Goal: Task Accomplishment & Management: Manage account settings

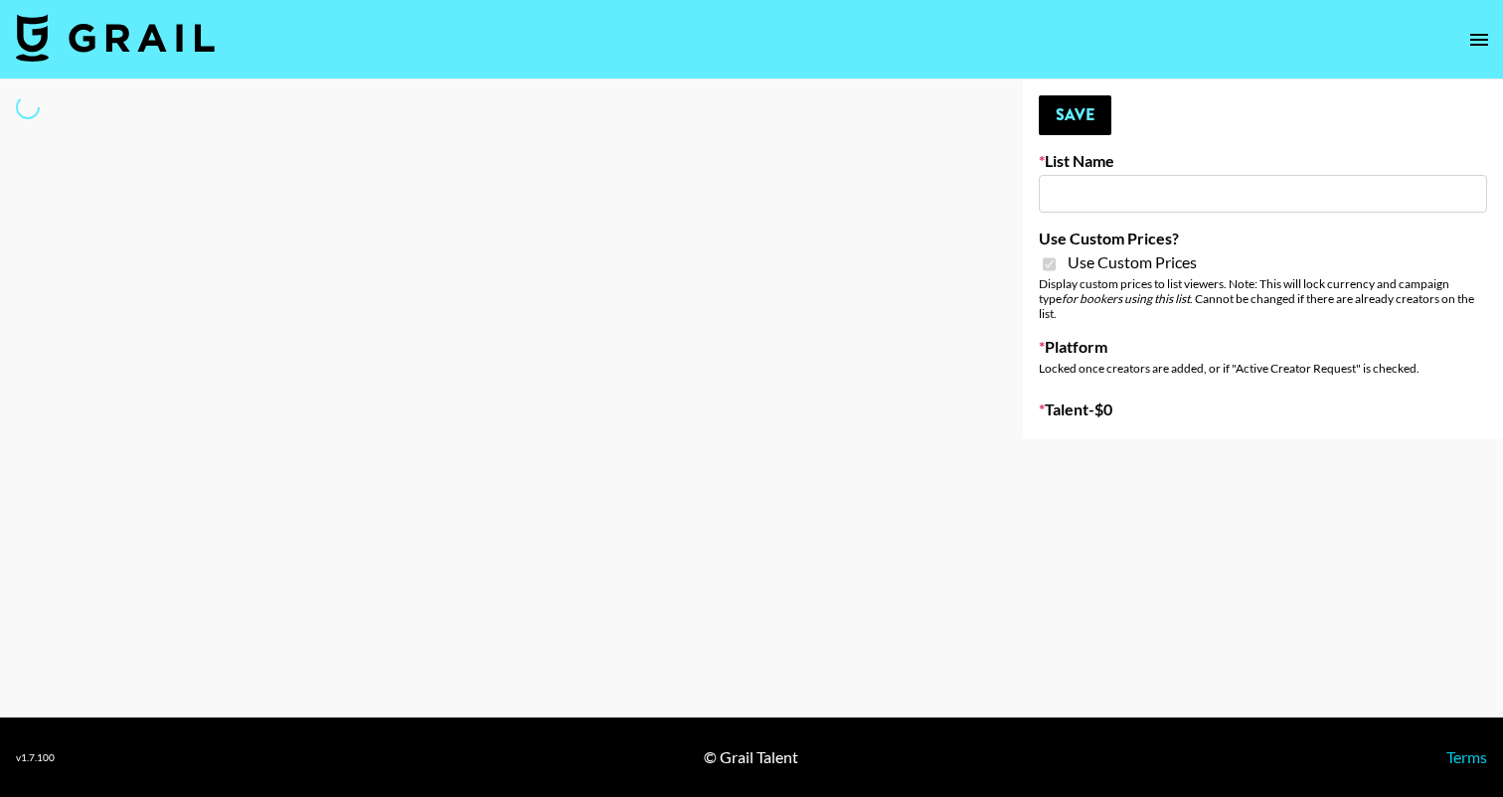
type input "Peppermayo"
checkbox input "true"
select select "Brand"
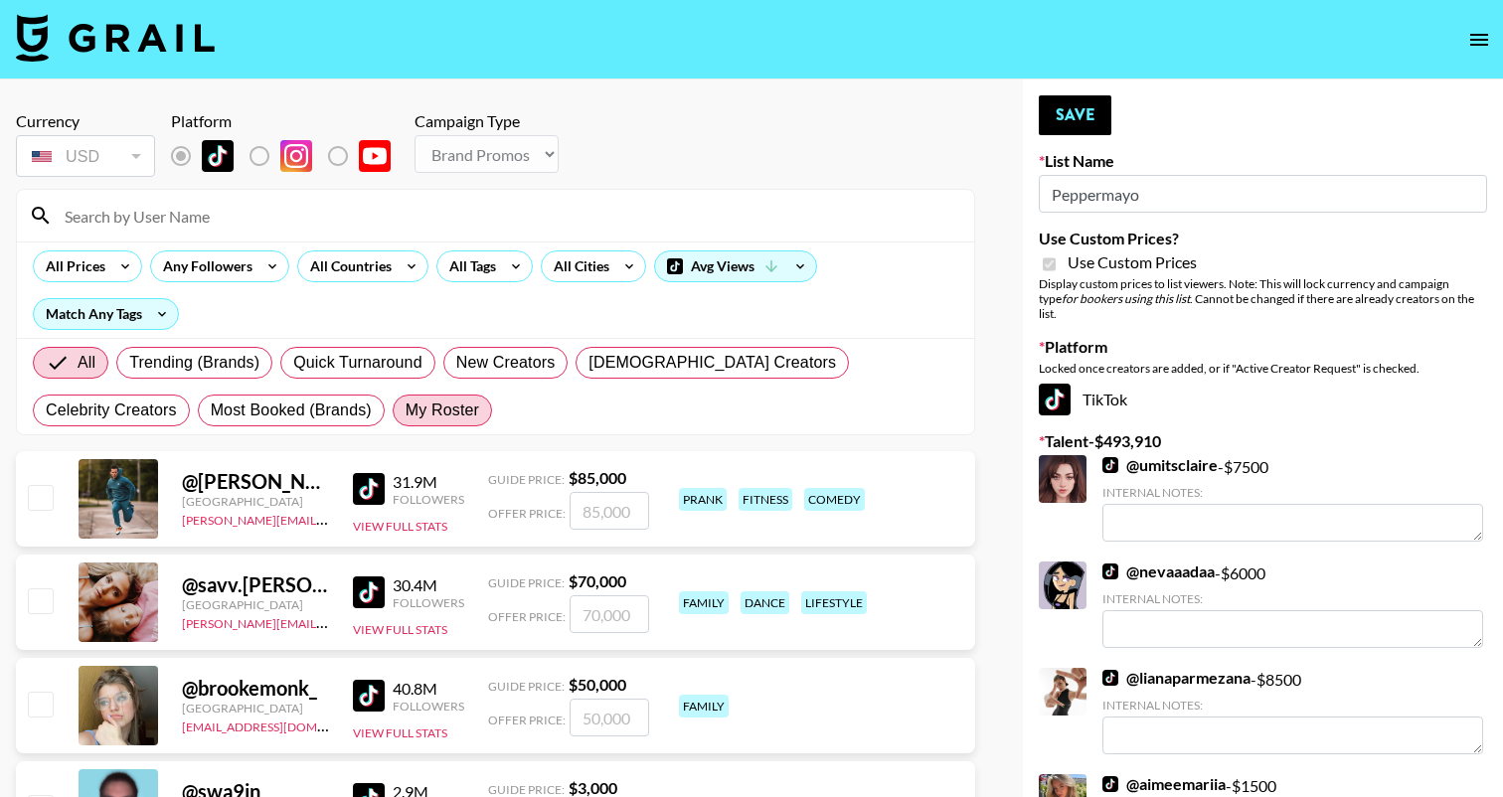
click at [393, 401] on label "My Roster" at bounding box center [442, 411] width 99 height 32
click at [406, 411] on input "My Roster" at bounding box center [406, 411] width 0 height 0
radio input "true"
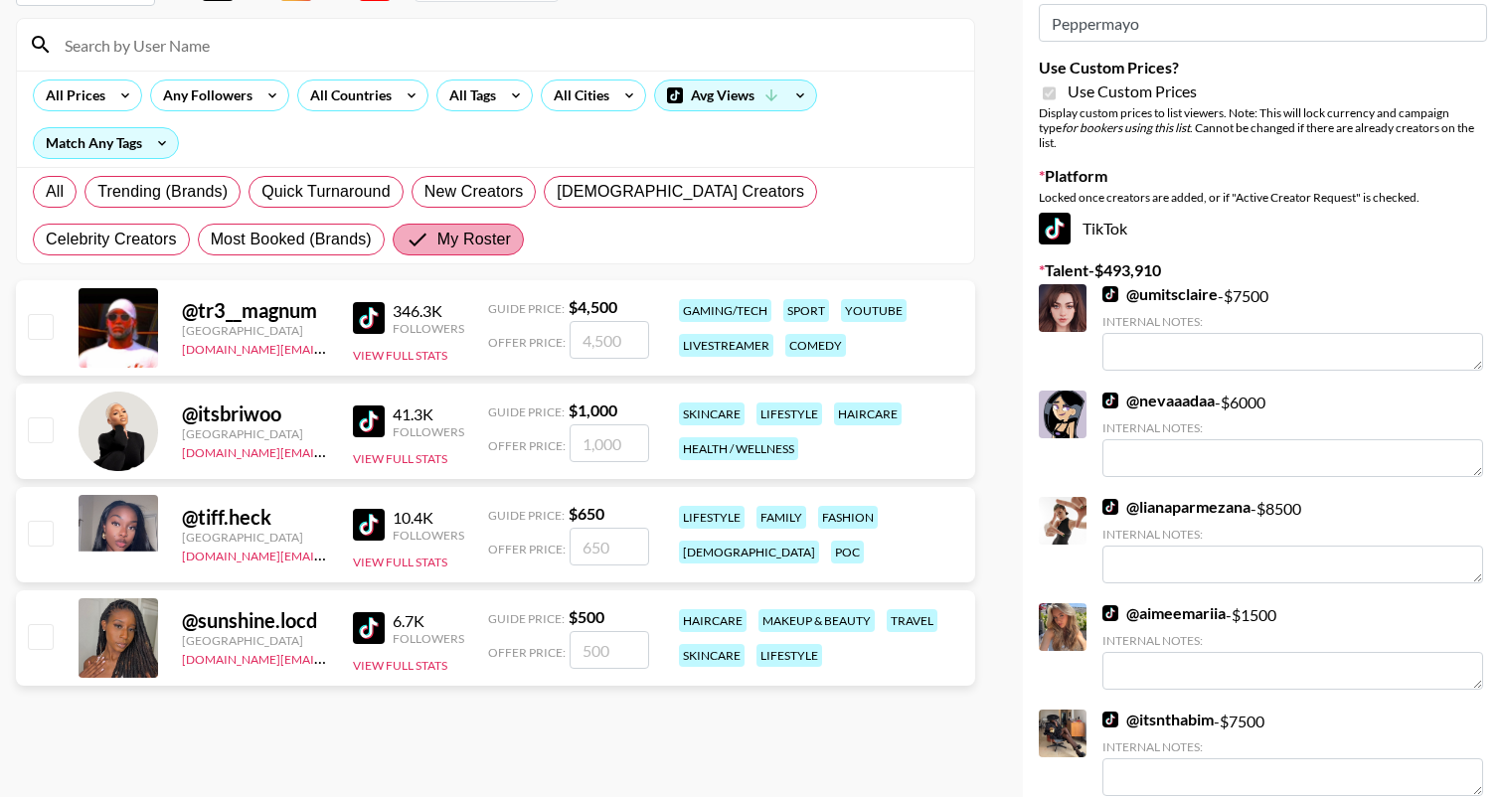
scroll to position [175, 0]
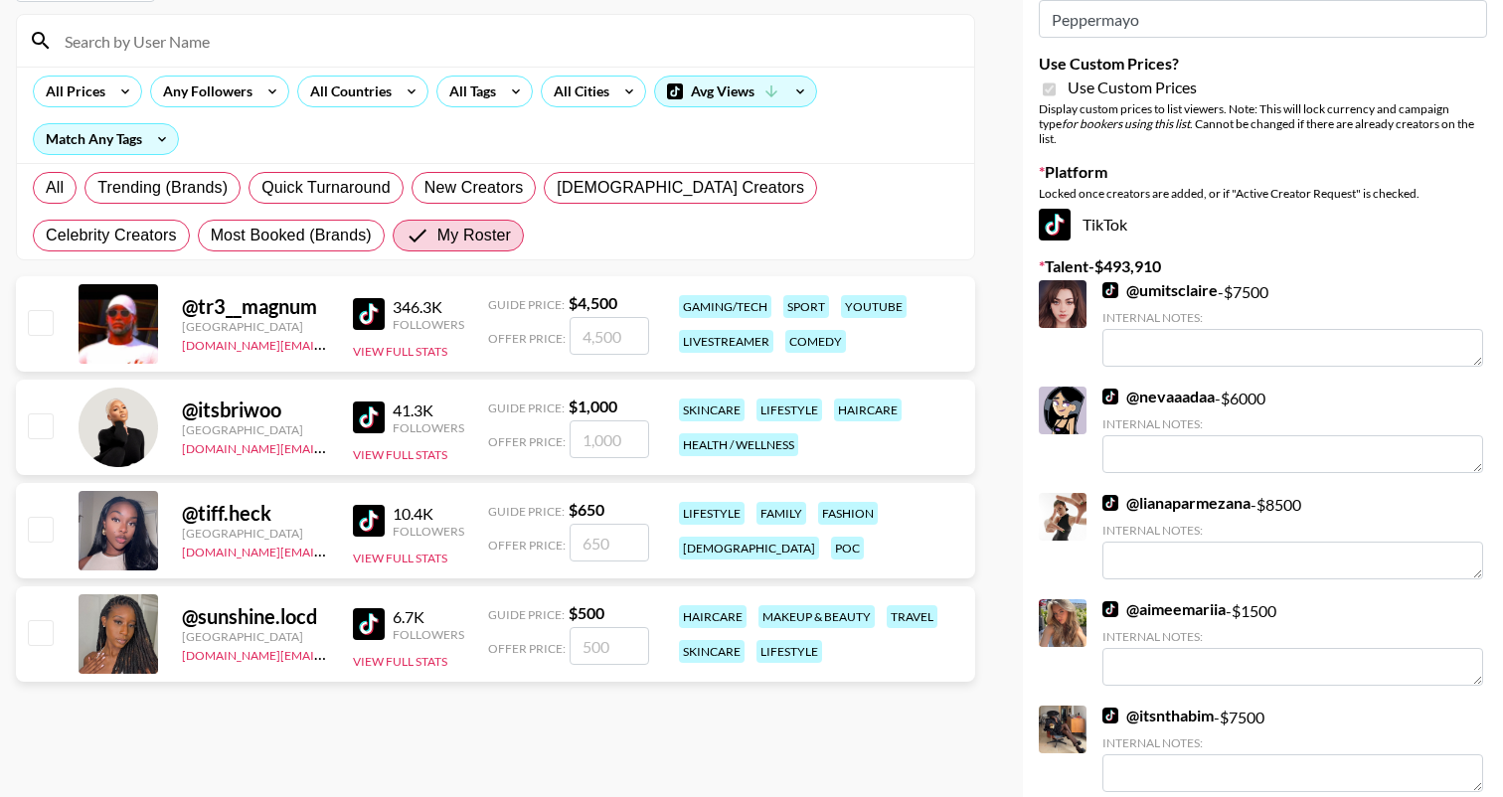
click at [47, 425] on input "checkbox" at bounding box center [40, 426] width 24 height 24
checkbox input "true"
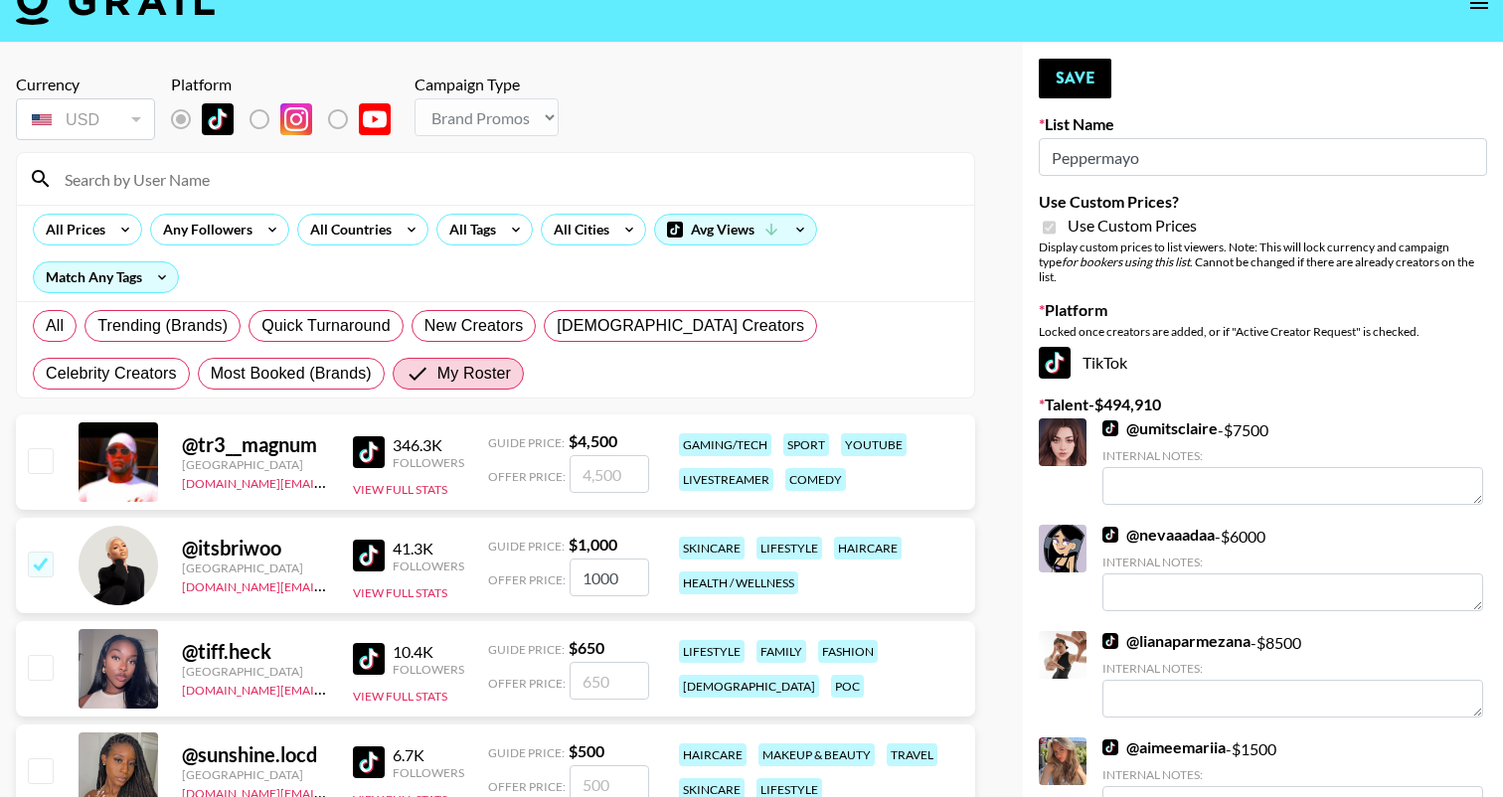
scroll to position [36, 0]
click at [596, 568] on input "1000" at bounding box center [610, 579] width 80 height 38
type input "1200"
click at [1094, 89] on button "Save" at bounding box center [1075, 80] width 73 height 40
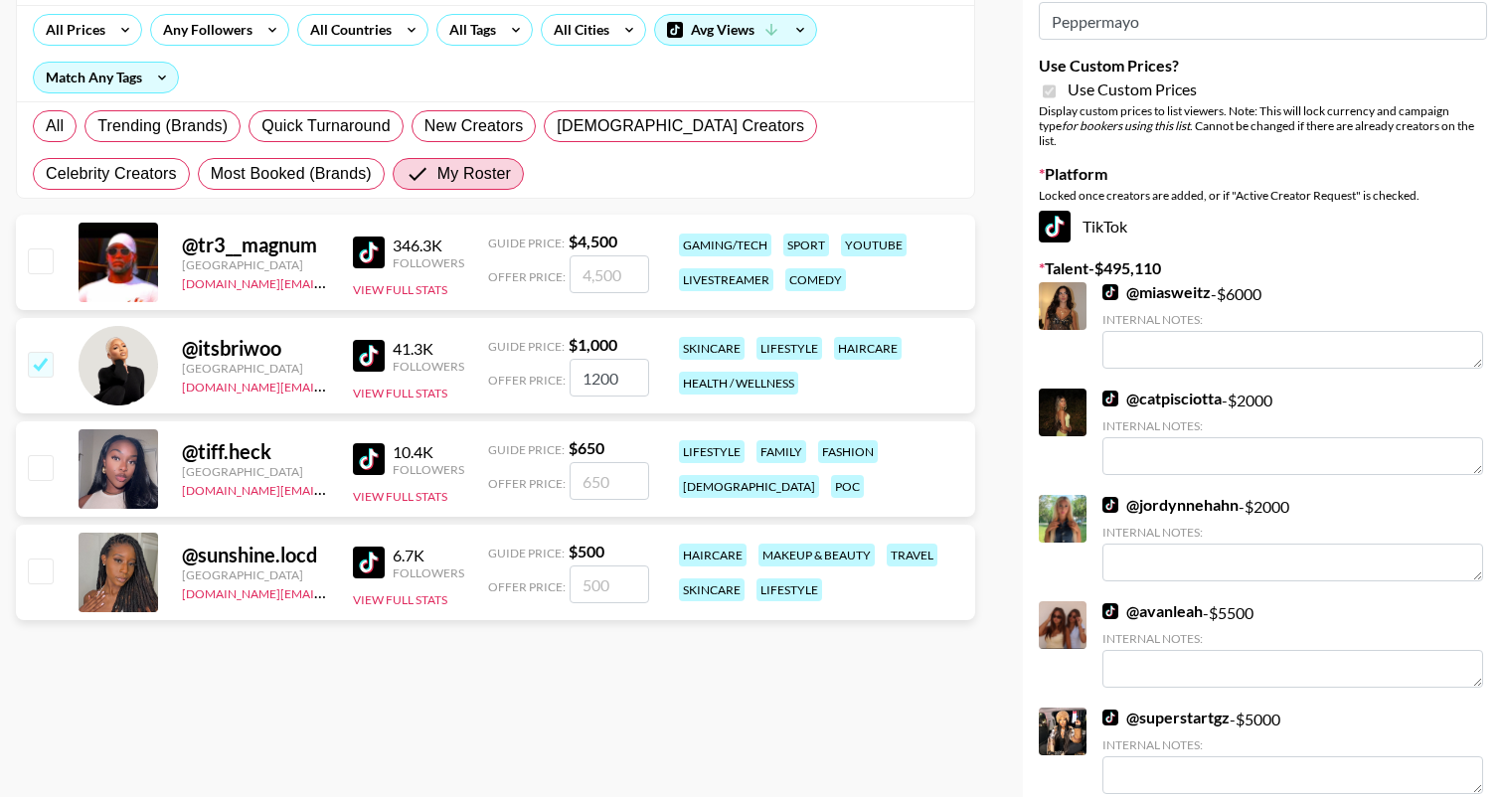
scroll to position [290, 0]
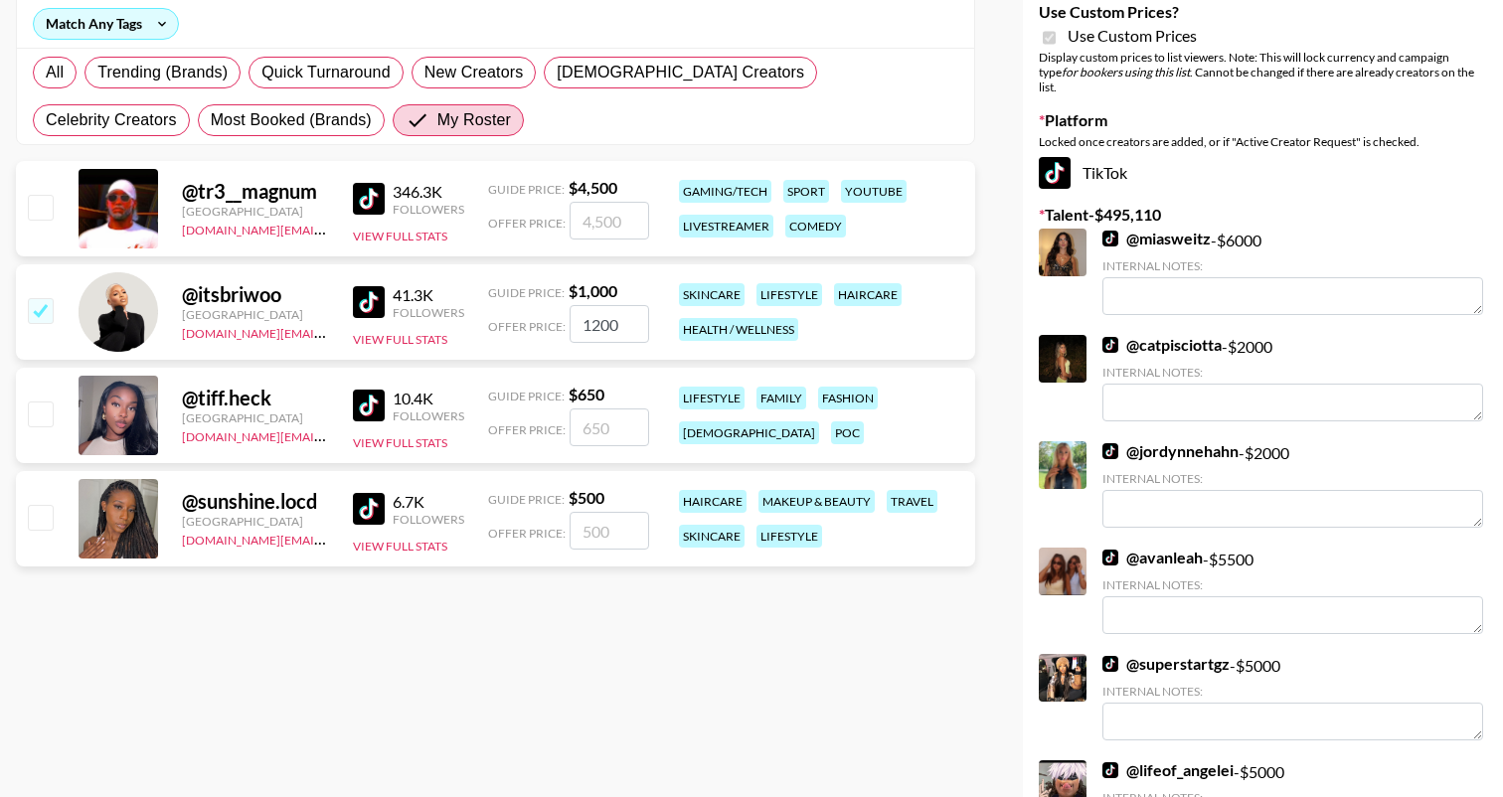
click at [38, 304] on input "checkbox" at bounding box center [40, 310] width 24 height 24
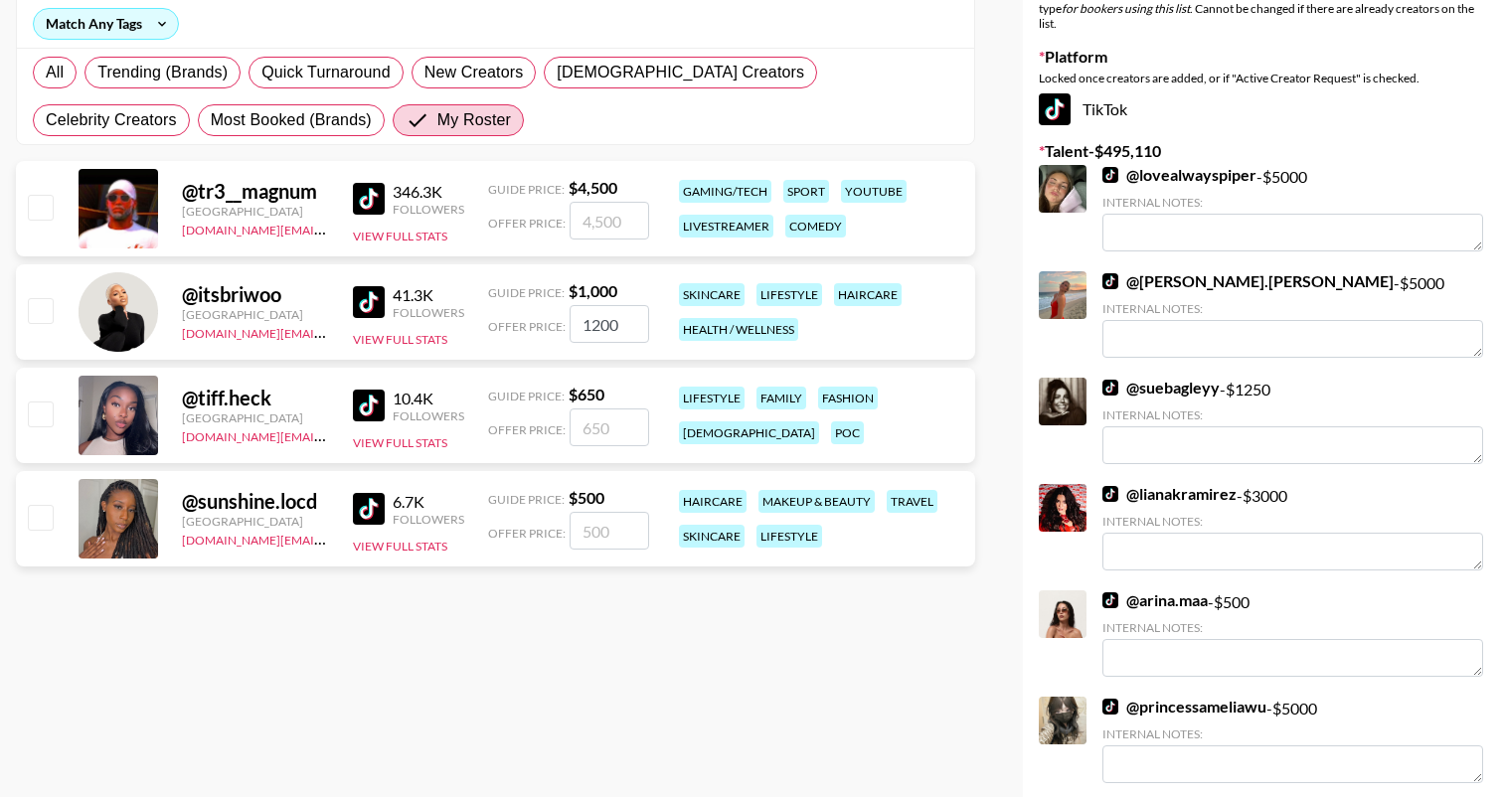
checkbox input "true"
click at [40, 420] on input "checkbox" at bounding box center [40, 414] width 24 height 24
checkbox input "true"
click at [596, 419] on input "650" at bounding box center [610, 428] width 80 height 38
type input "60"
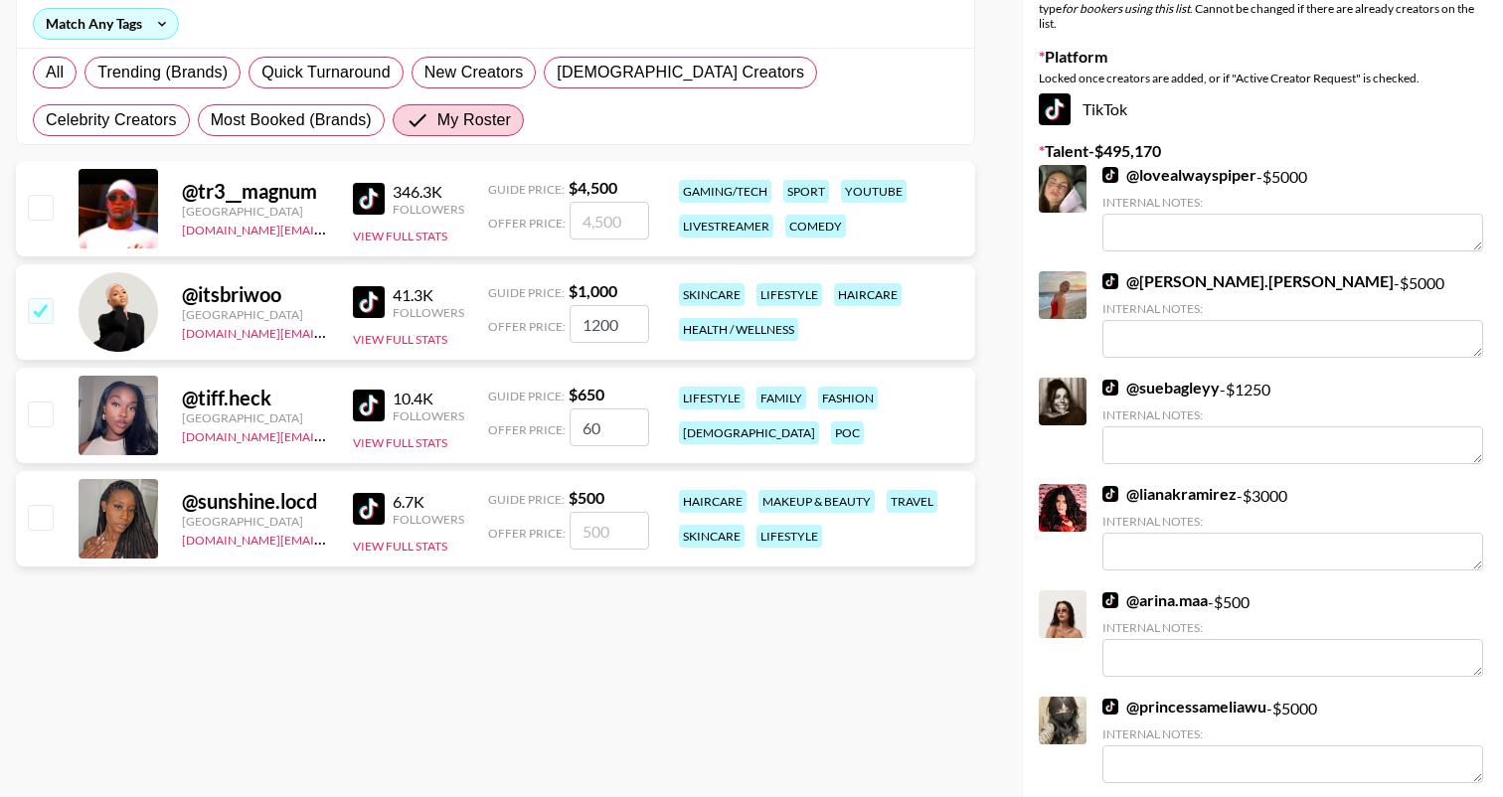
checkbox input "false"
checkbox input "true"
type input "800"
click at [33, 514] on input "checkbox" at bounding box center [40, 517] width 24 height 24
checkbox input "true"
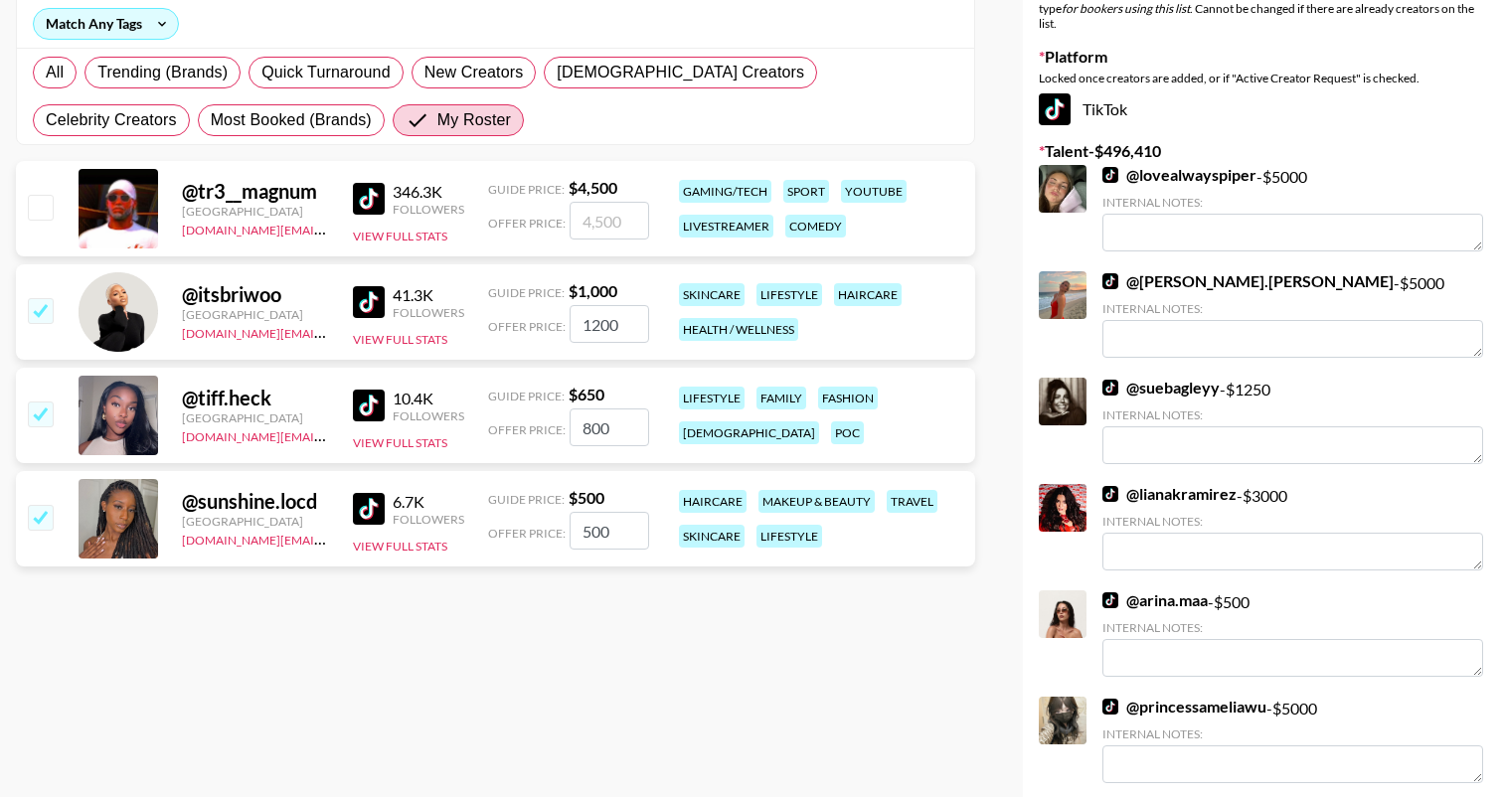
click at [595, 525] on input "500" at bounding box center [610, 531] width 80 height 38
type input "50"
checkbox input "false"
checkbox input "true"
type input "650"
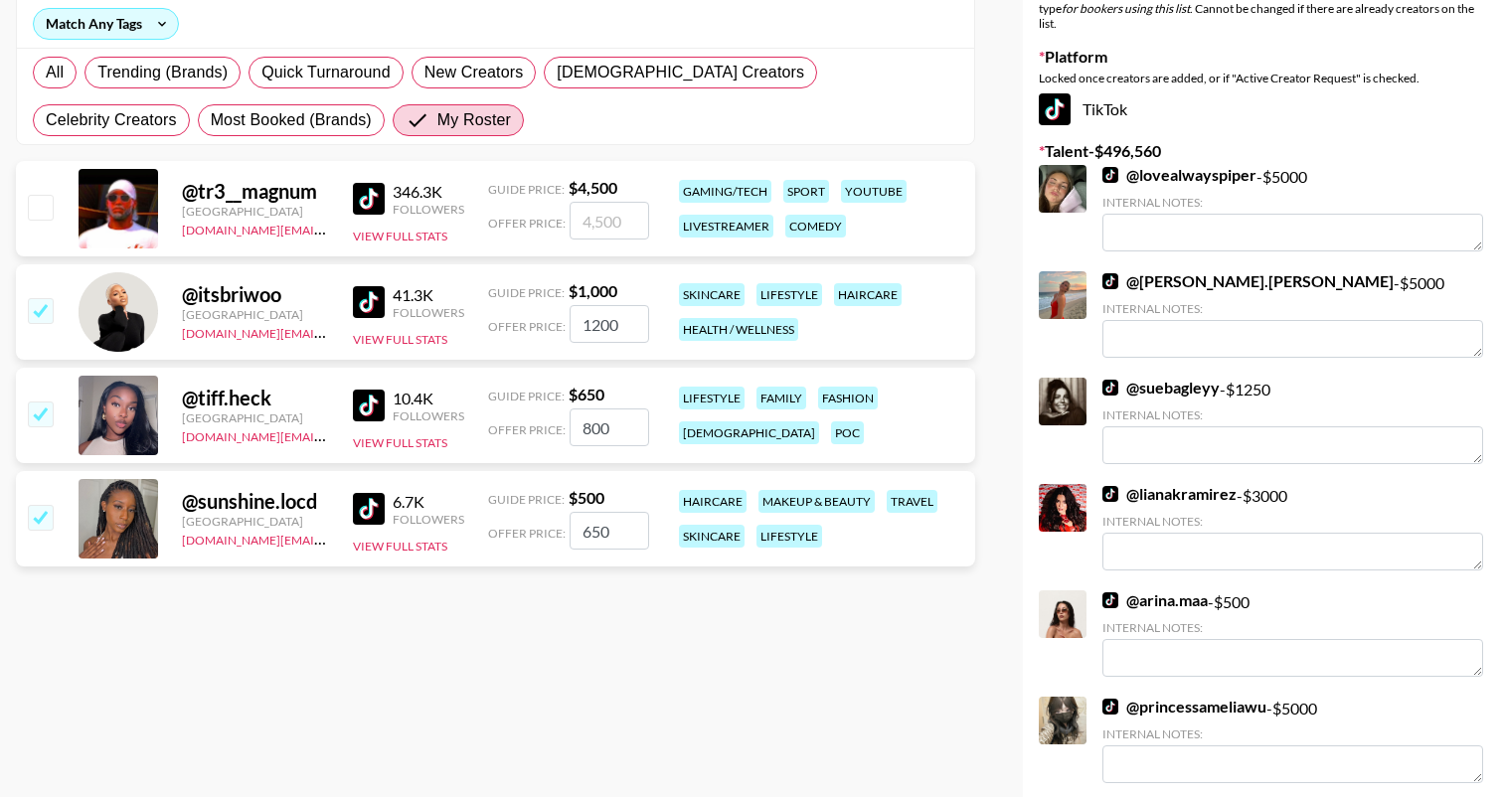
click at [619, 535] on input "650" at bounding box center [610, 531] width 80 height 38
checkbox input "false"
checkbox input "true"
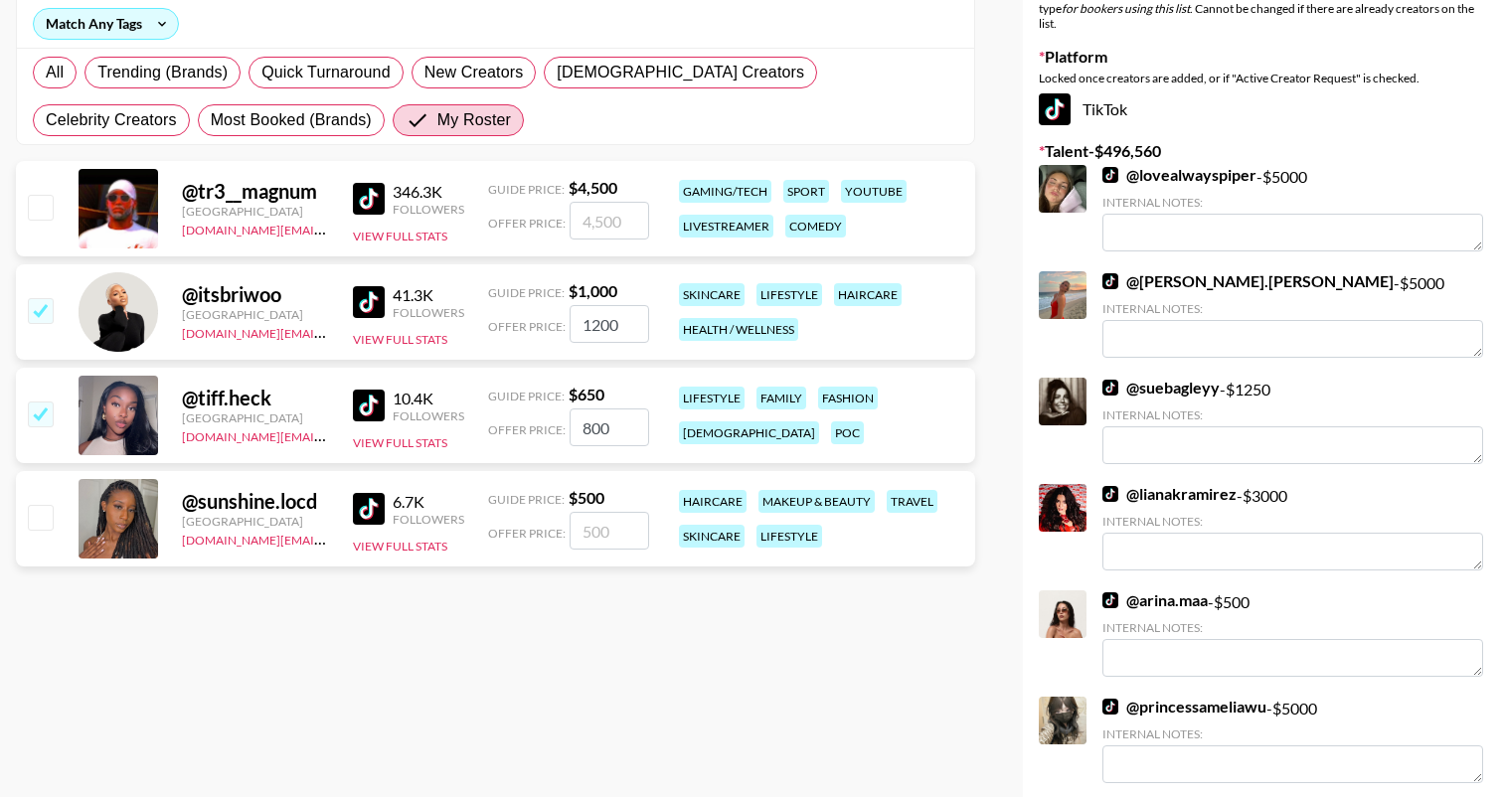
type input "7"
checkbox input "false"
checkbox input "true"
type input "700"
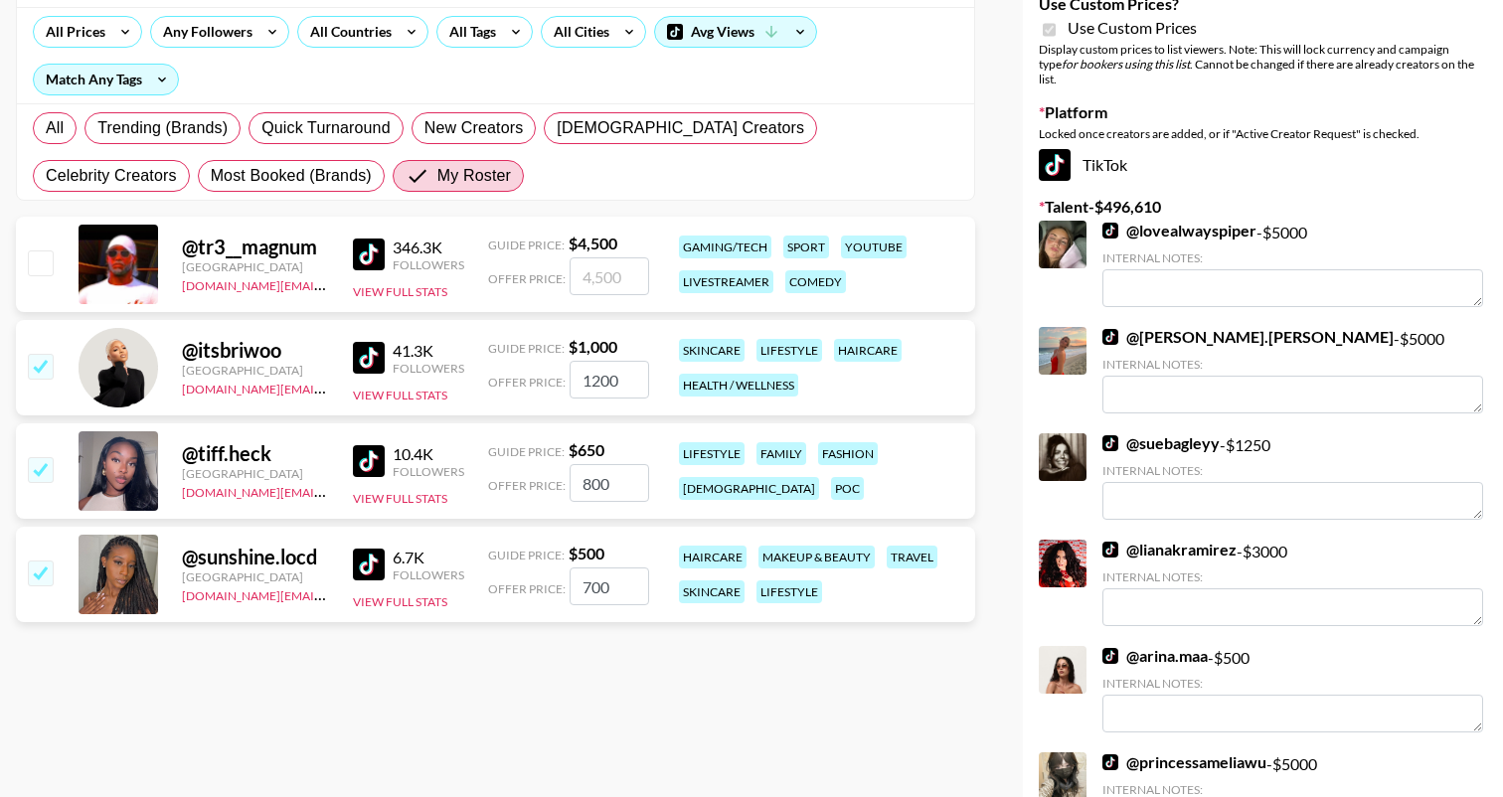
scroll to position [240, 0]
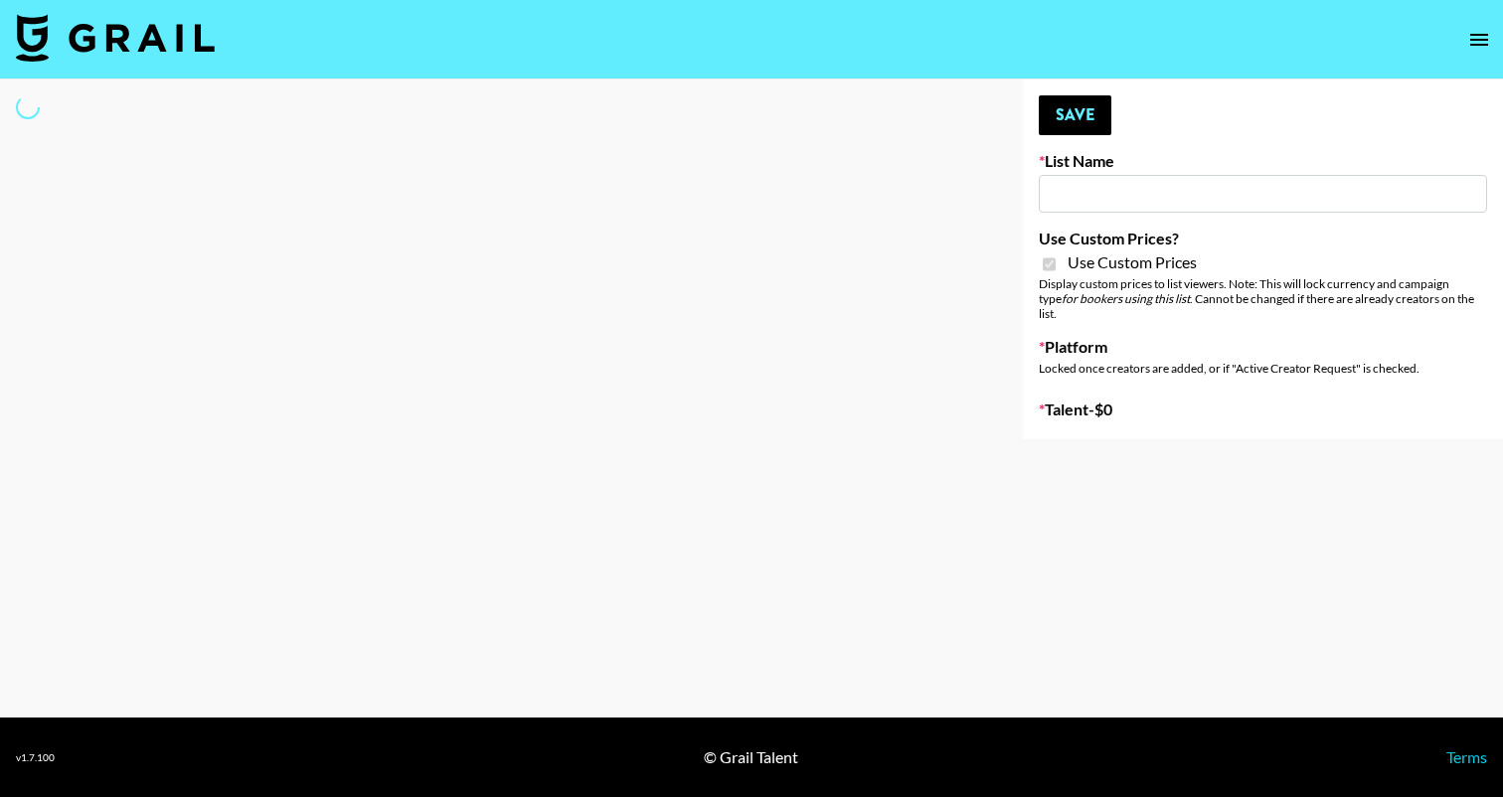
type input "Whipped US"
checkbox input "true"
select select "Brand"
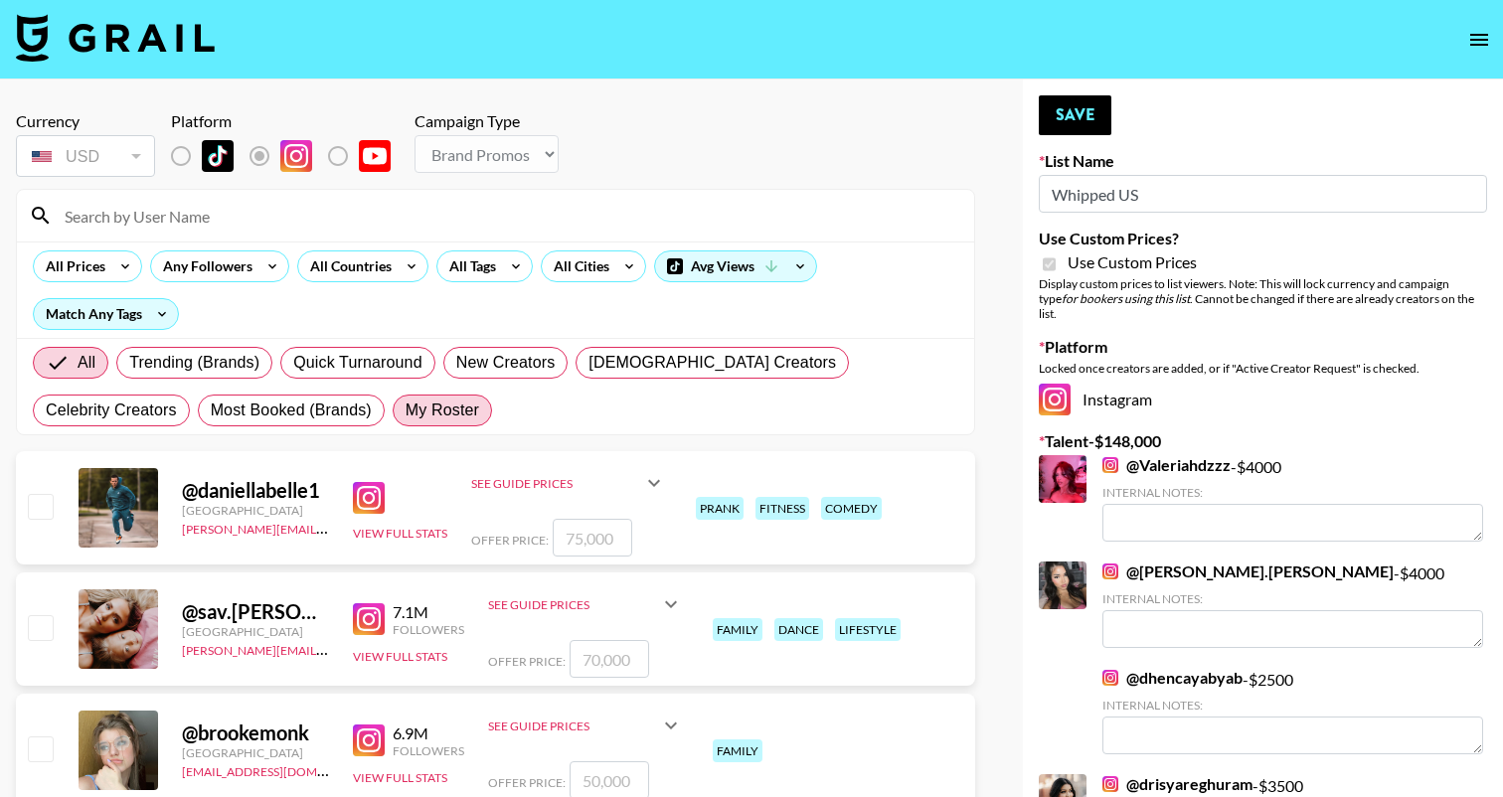
click at [406, 413] on span "My Roster" at bounding box center [443, 411] width 74 height 24
click at [406, 411] on input "My Roster" at bounding box center [406, 411] width 0 height 0
radio input "true"
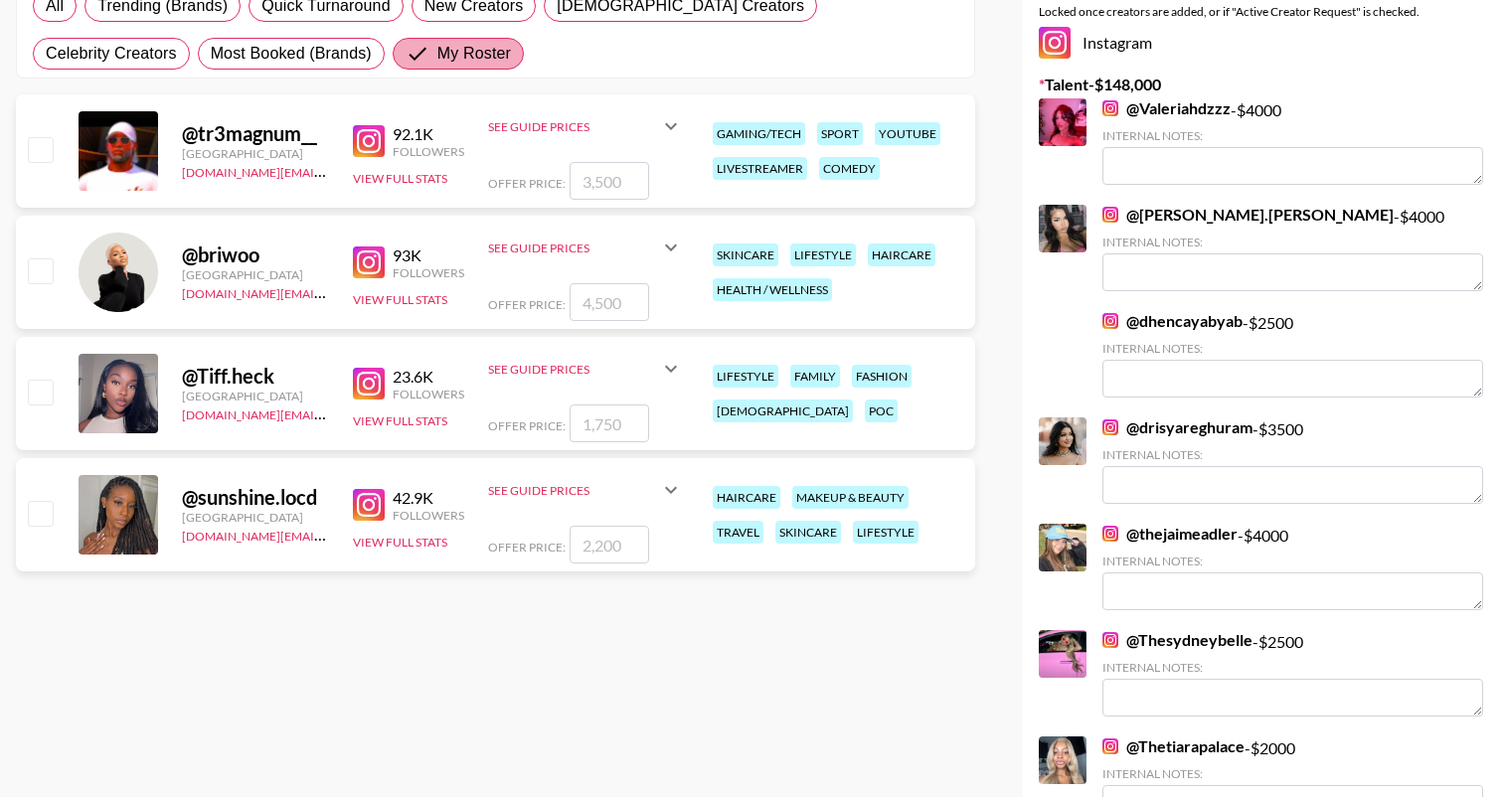
scroll to position [372, 0]
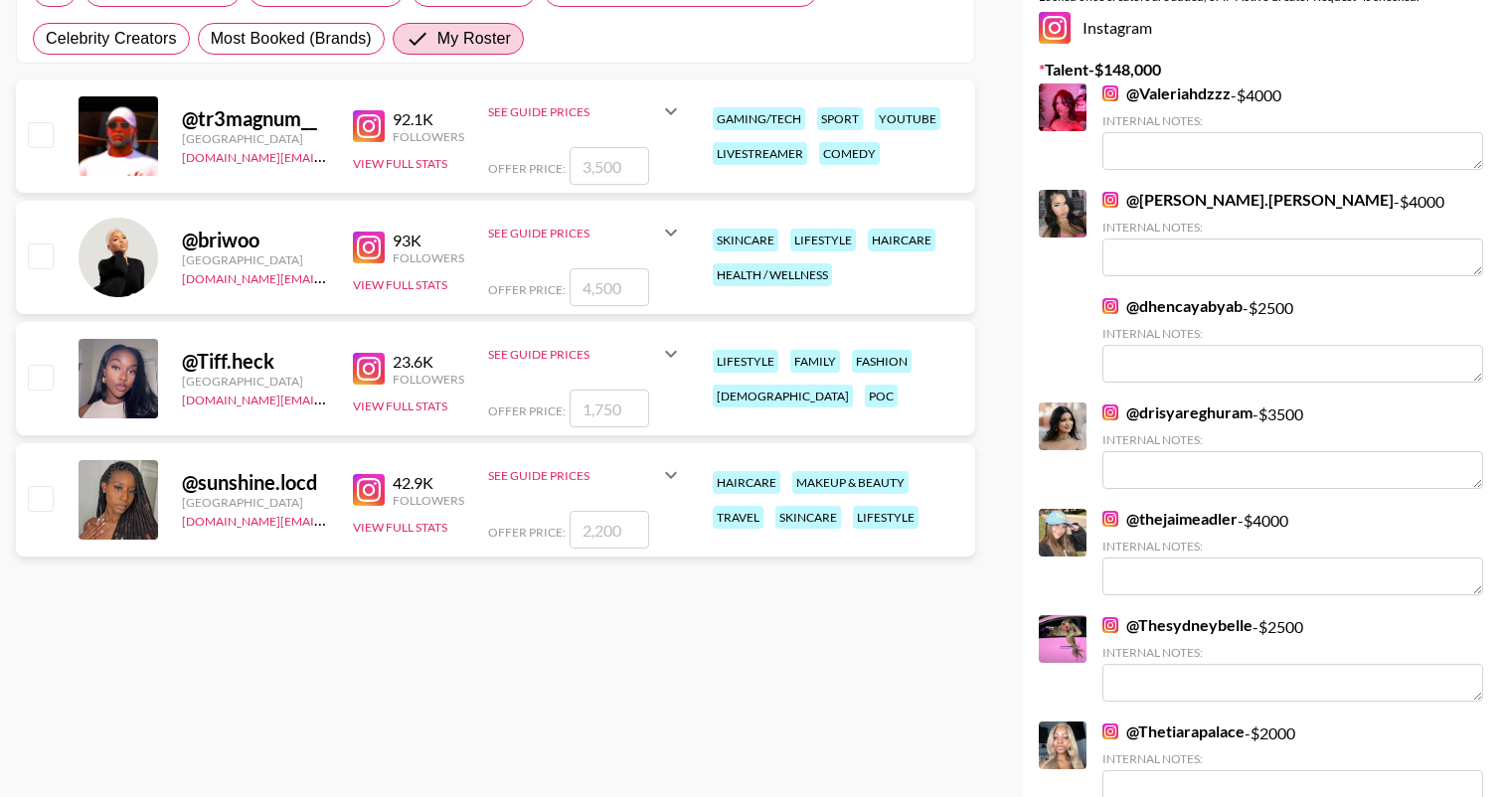
click at [39, 258] on input "checkbox" at bounding box center [40, 256] width 24 height 24
checkbox input "true"
click at [599, 279] on input "4500" at bounding box center [610, 287] width 80 height 38
type input "4000"
click at [38, 503] on input "checkbox" at bounding box center [40, 498] width 24 height 24
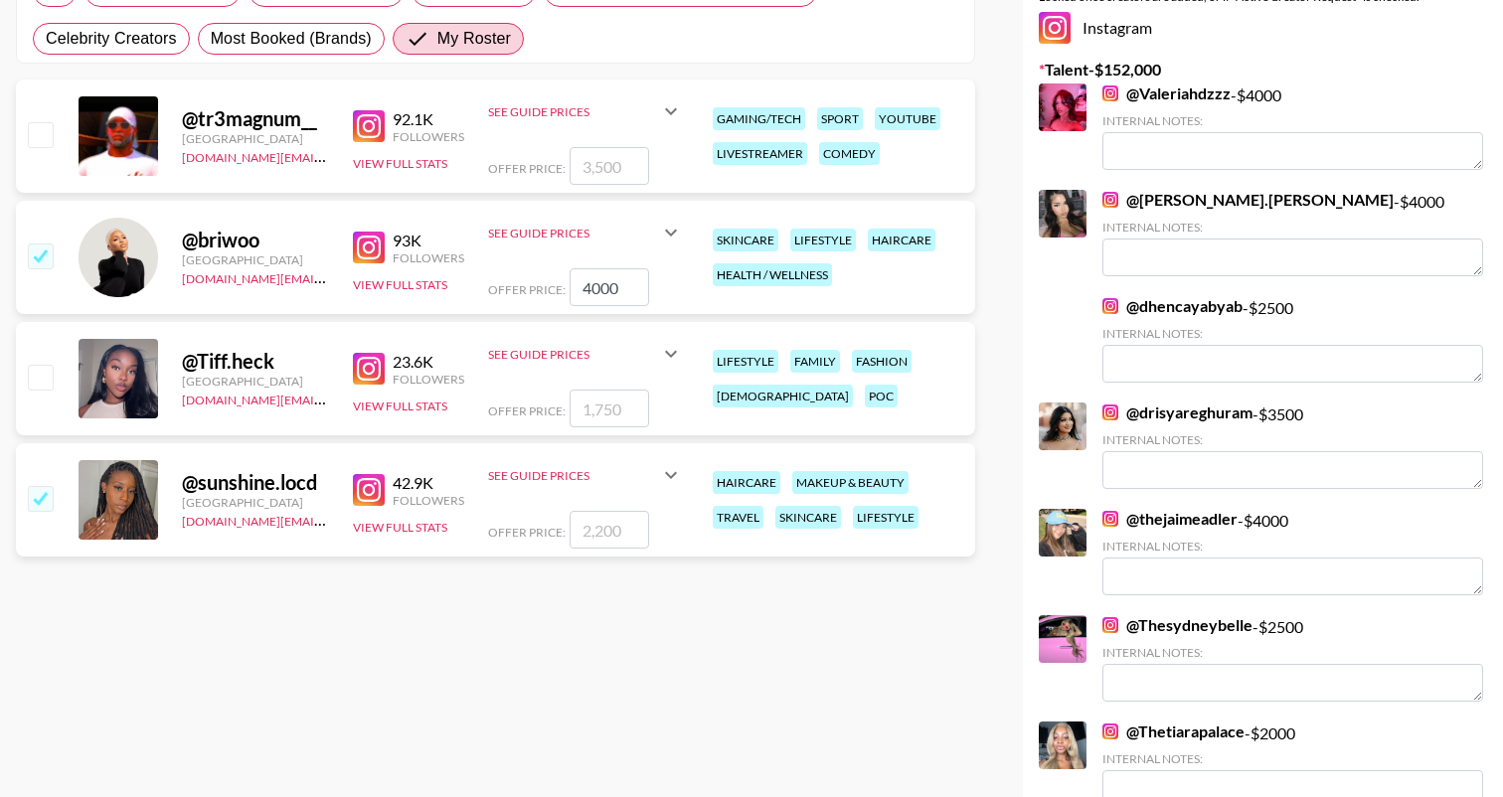
checkbox input "true"
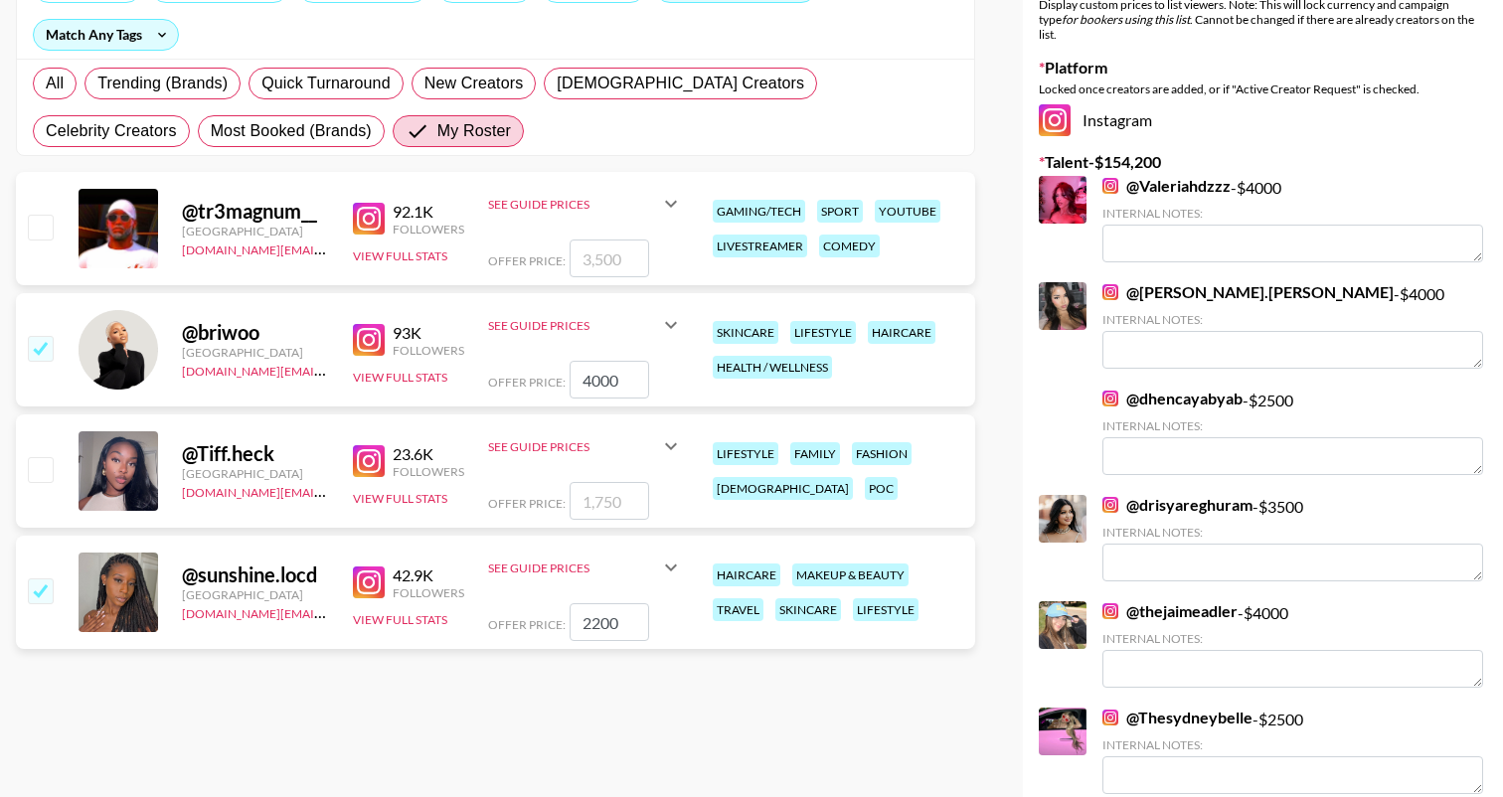
scroll to position [275, 0]
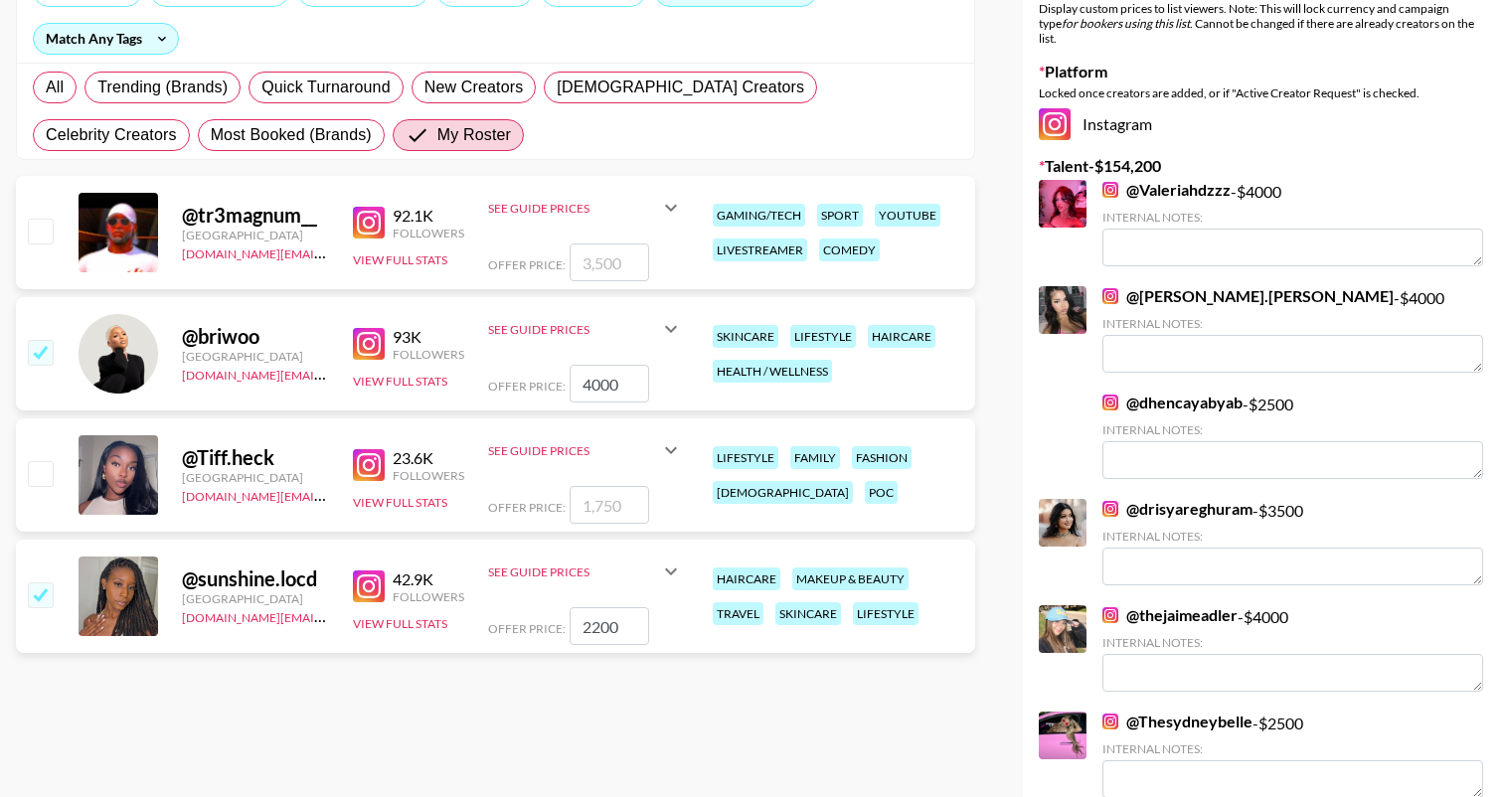
click at [595, 621] on input "2200" at bounding box center [610, 626] width 80 height 38
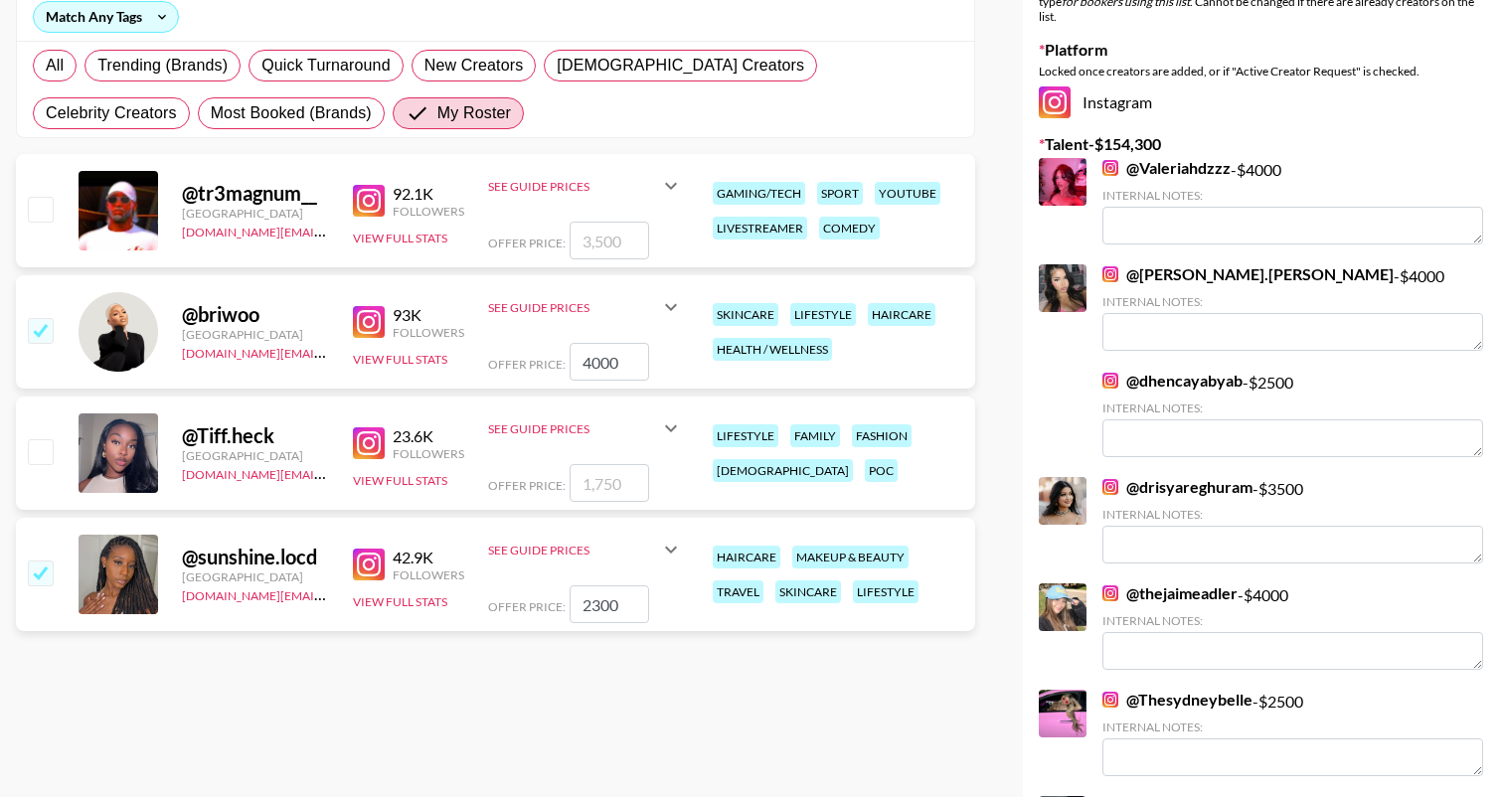
scroll to position [341, 0]
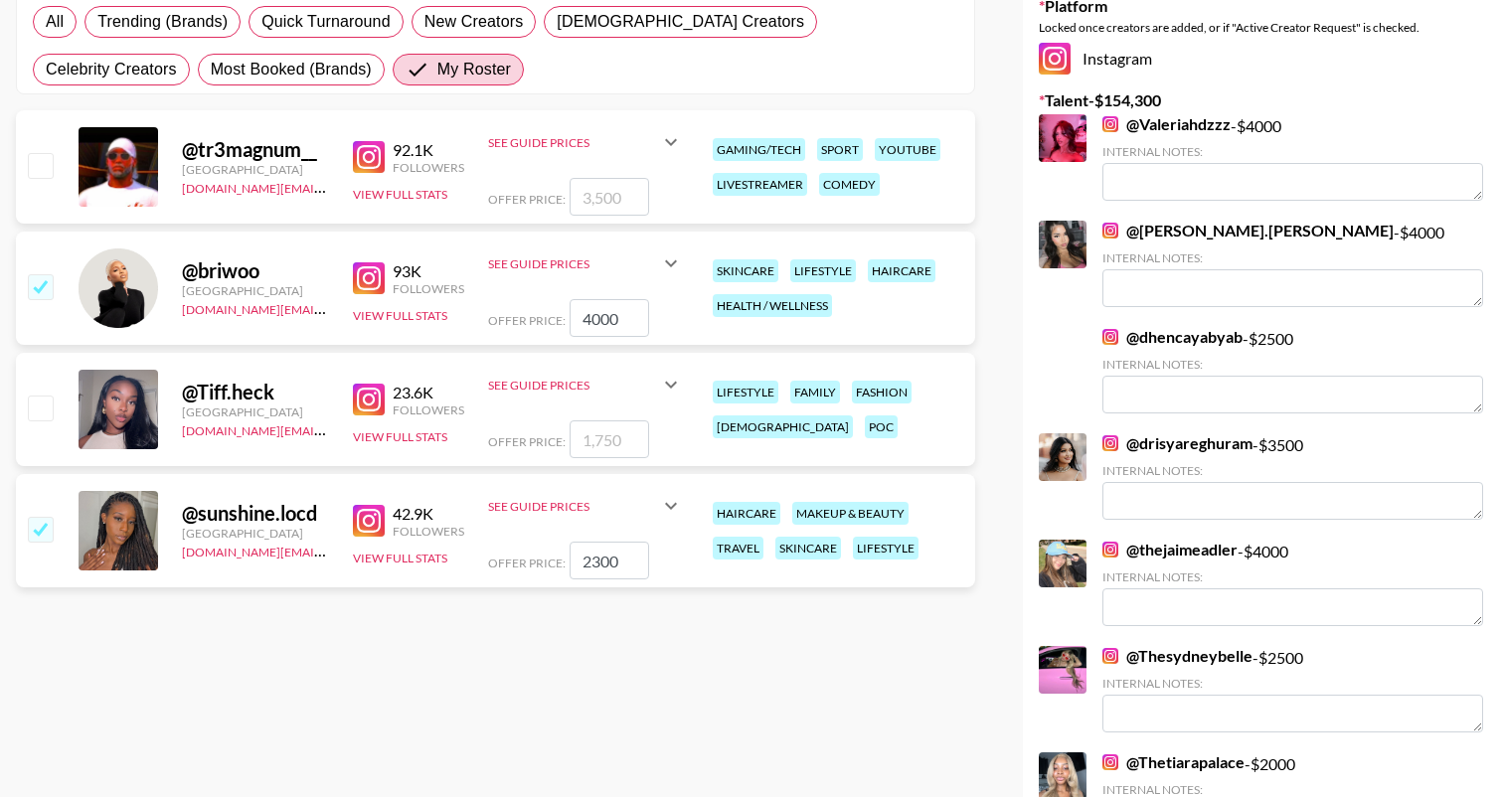
click at [600, 559] on input "2300" at bounding box center [610, 561] width 80 height 38
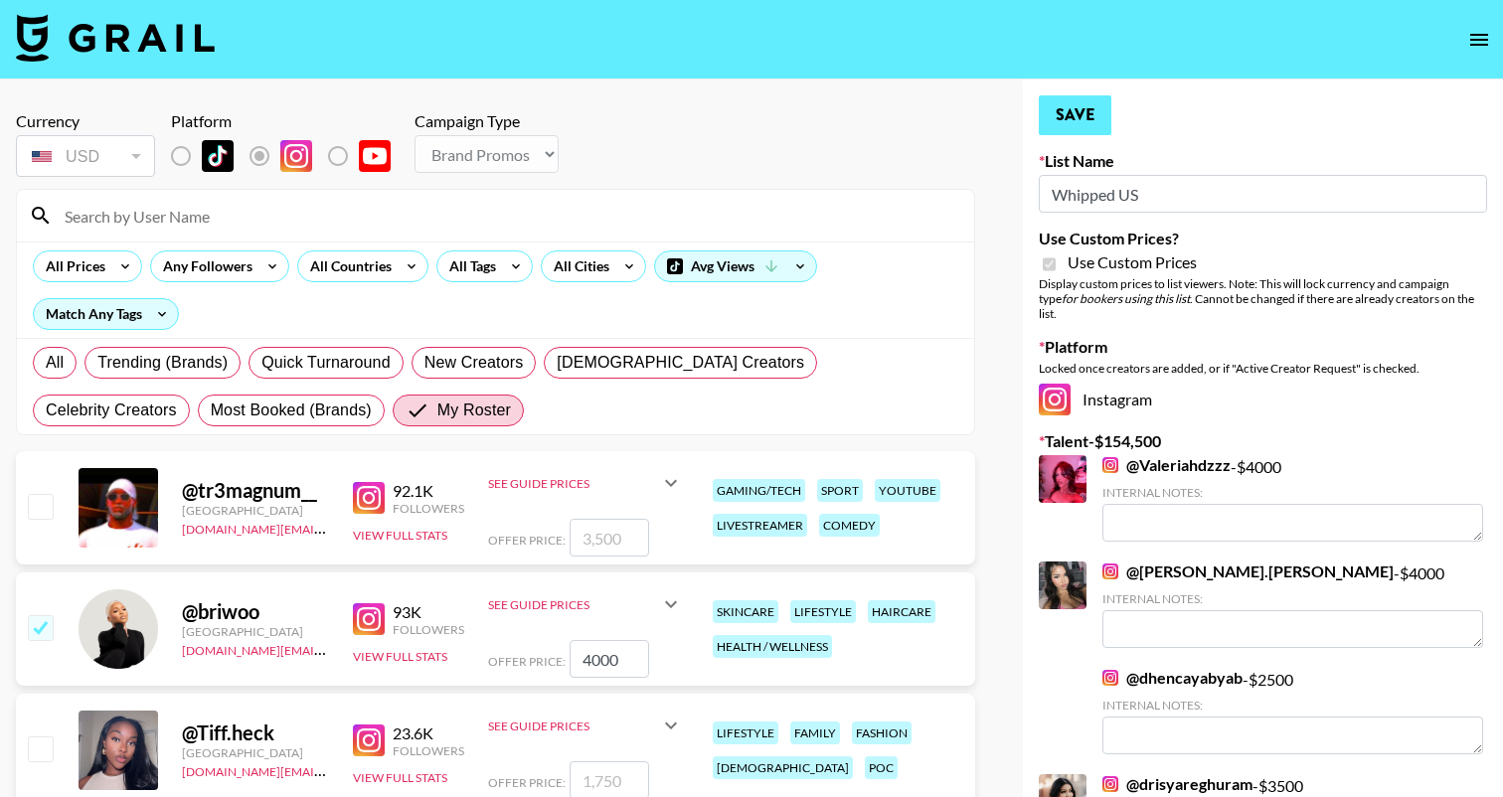
scroll to position [-1, 0]
type input "2500"
click at [1068, 123] on button "Save" at bounding box center [1075, 115] width 73 height 40
